Goal: Information Seeking & Learning: Learn about a topic

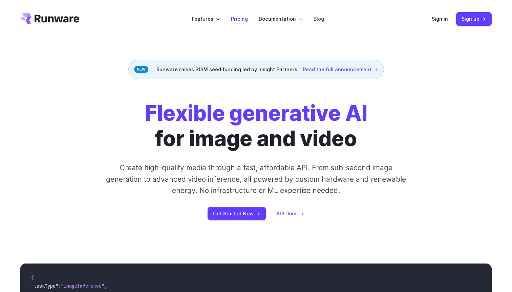
click at [244, 20] on link "Pricing" at bounding box center [239, 19] width 17 height 8
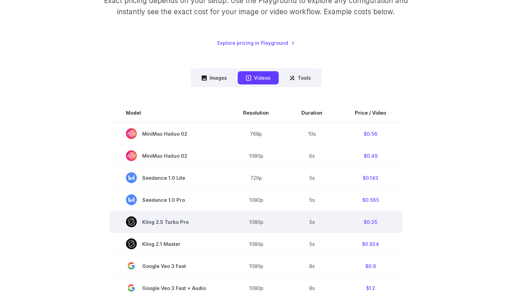
scroll to position [114, 0]
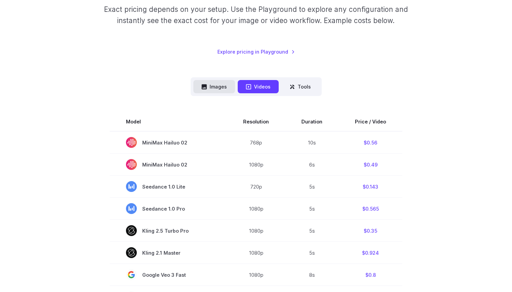
click at [203, 86] on icon at bounding box center [204, 86] width 5 height 5
click at [209, 87] on button "Images" at bounding box center [214, 86] width 42 height 13
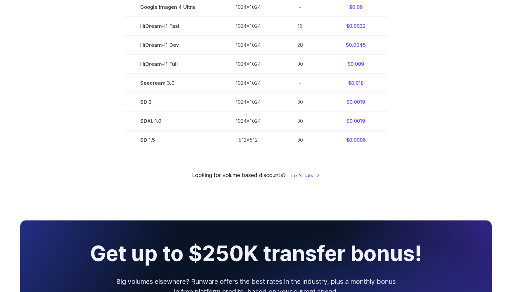
scroll to position [0, 0]
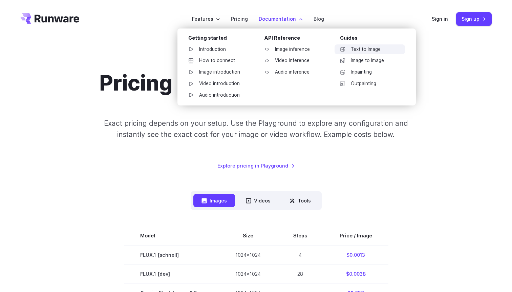
click at [359, 48] on link "Text to Image" at bounding box center [370, 49] width 70 height 10
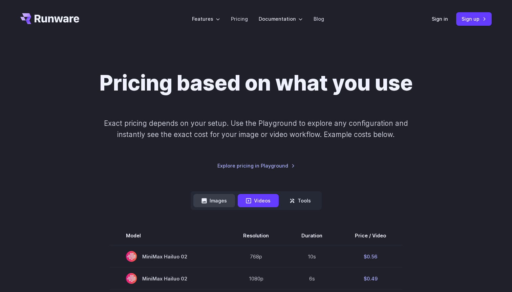
click at [216, 201] on button "Images" at bounding box center [214, 200] width 42 height 13
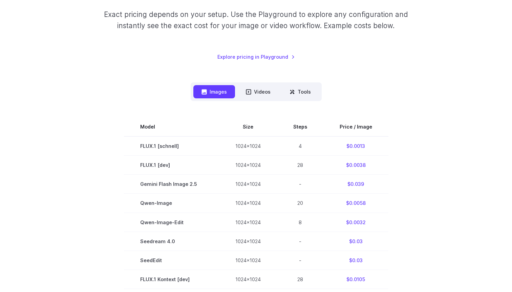
scroll to position [100, 0]
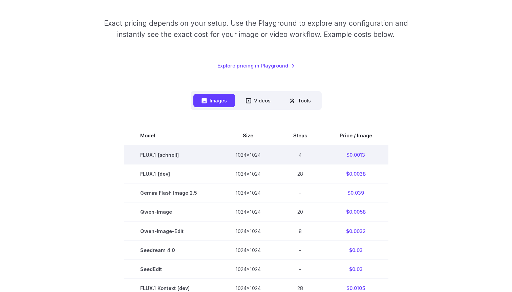
click at [164, 154] on td "FLUX.1 [schnell]" at bounding box center [171, 154] width 95 height 19
click at [160, 154] on td "FLUX.1 [schnell]" at bounding box center [171, 154] width 95 height 19
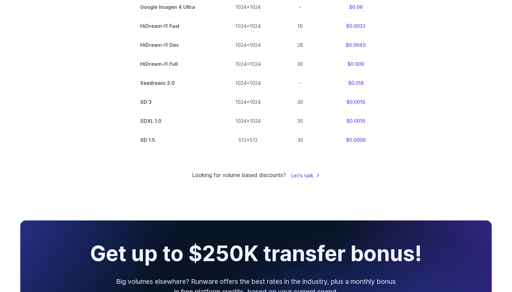
scroll to position [338, 0]
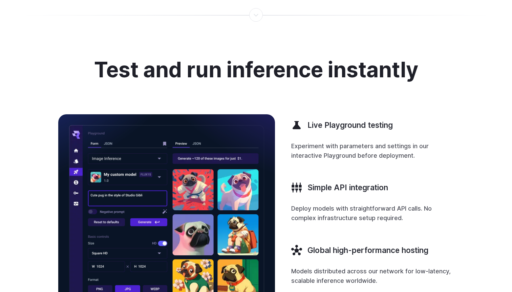
scroll to position [2684, 0]
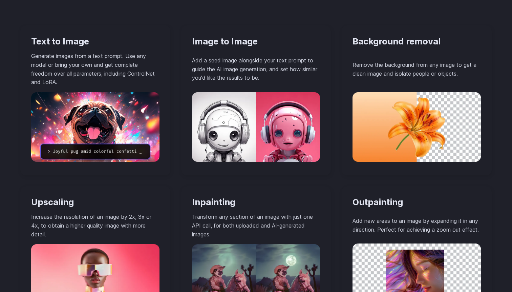
scroll to position [625, 0]
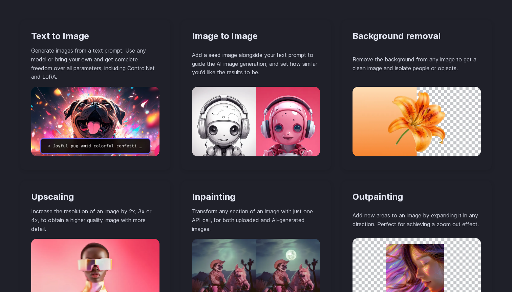
click at [59, 113] on img at bounding box center [95, 121] width 128 height 69
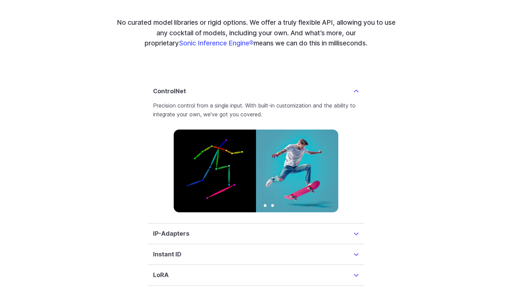
scroll to position [1550, 0]
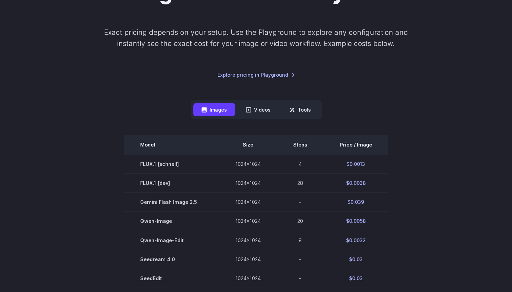
scroll to position [91, 0]
